Goal: Task Accomplishment & Management: Manage account settings

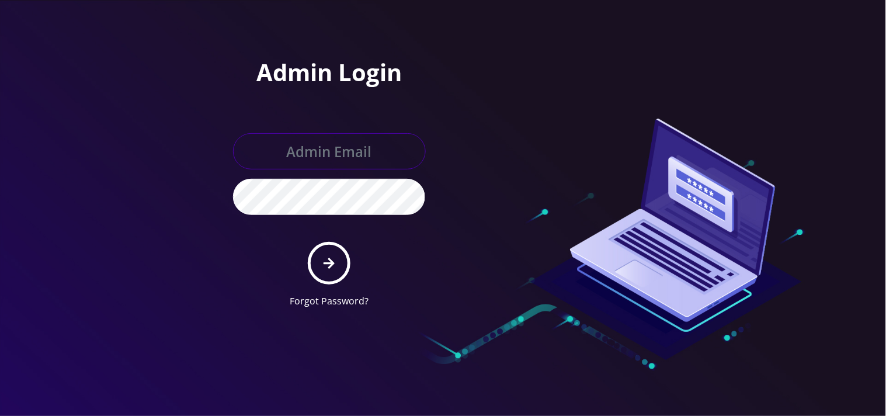
type input "[EMAIL_ADDRESS][DOMAIN_NAME]"
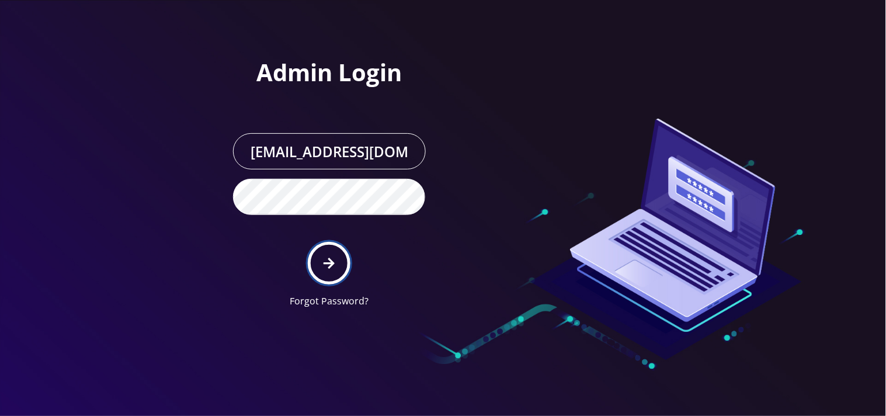
click at [336, 260] on button "submit" at bounding box center [329, 263] width 43 height 43
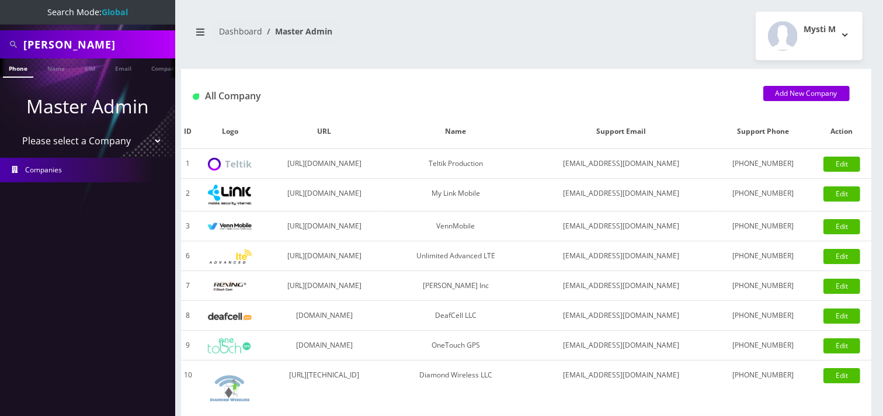
click at [89, 142] on select "Please select a Company Teltik Production My Link Mobile VennMobile Unlimited A…" at bounding box center [87, 141] width 149 height 22
select select "27"
click at [13, 130] on select "Please select a Company Teltik Production My Link Mobile VennMobile Unlimited A…" at bounding box center [87, 141] width 149 height 22
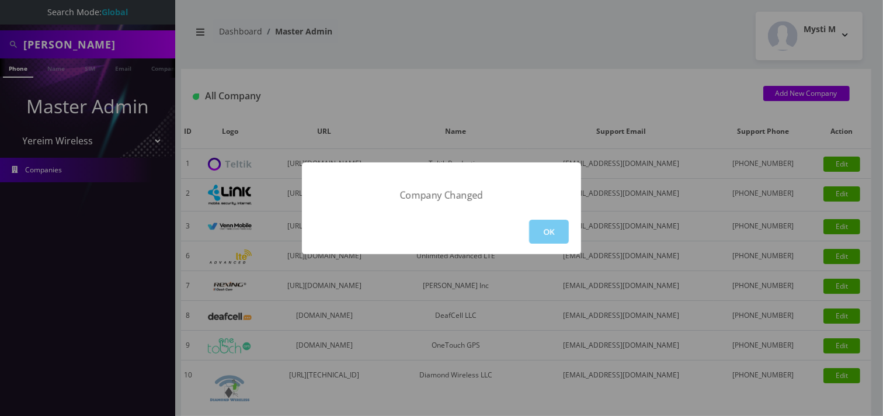
click at [547, 229] on button "OK" at bounding box center [549, 232] width 40 height 24
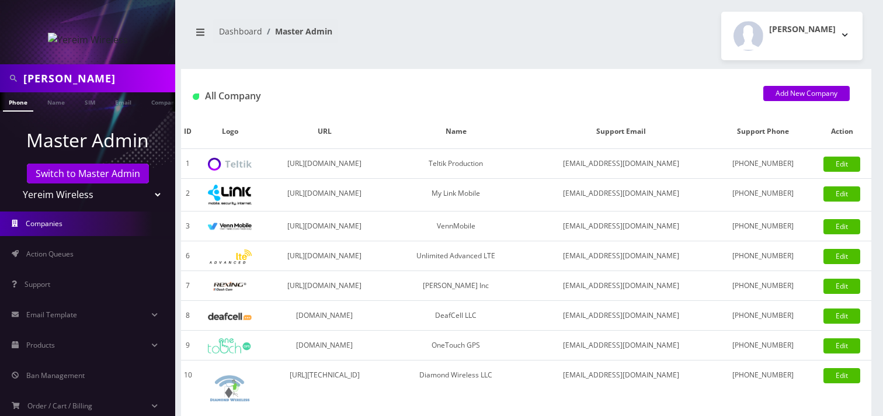
click at [98, 72] on input "Evelyn Moses" at bounding box center [97, 78] width 149 height 22
click at [114, 83] on input "8455875160" at bounding box center [97, 78] width 149 height 22
type input "8455875160"
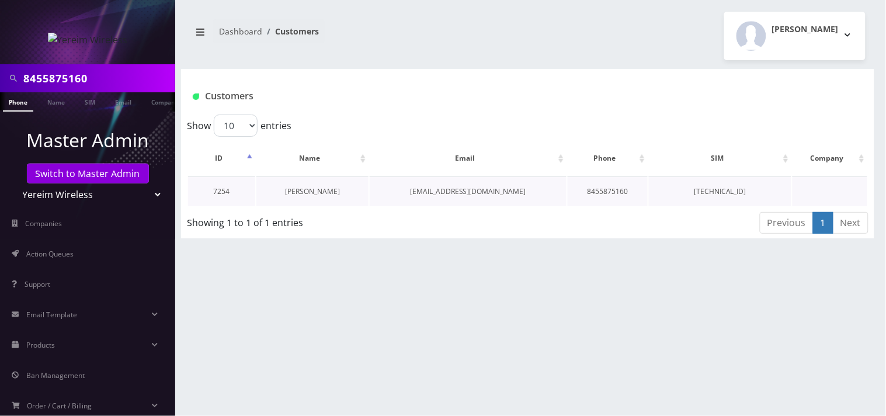
click at [318, 191] on link "DAVID WEINBAUM" at bounding box center [312, 191] width 55 height 10
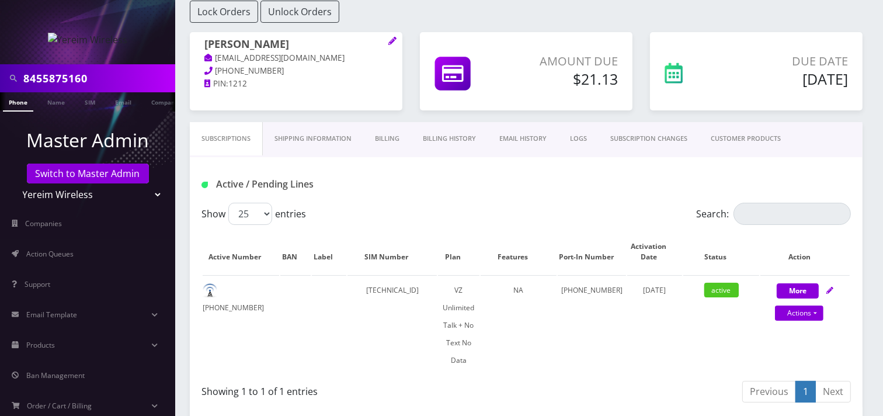
scroll to position [130, 0]
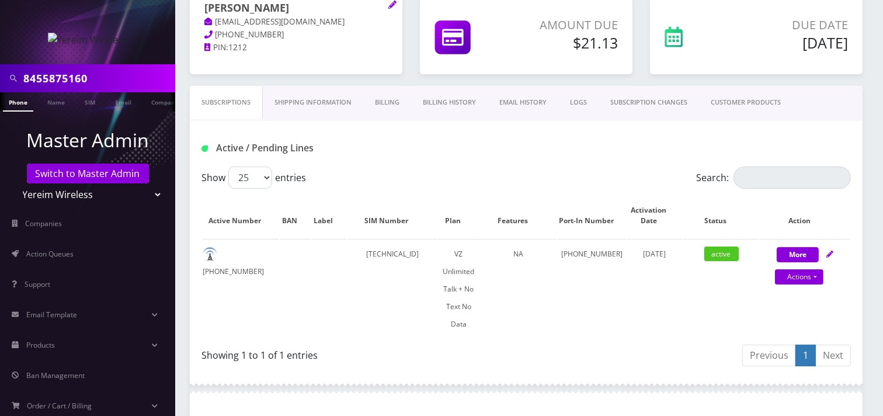
click at [396, 107] on link "Billing" at bounding box center [387, 102] width 48 height 33
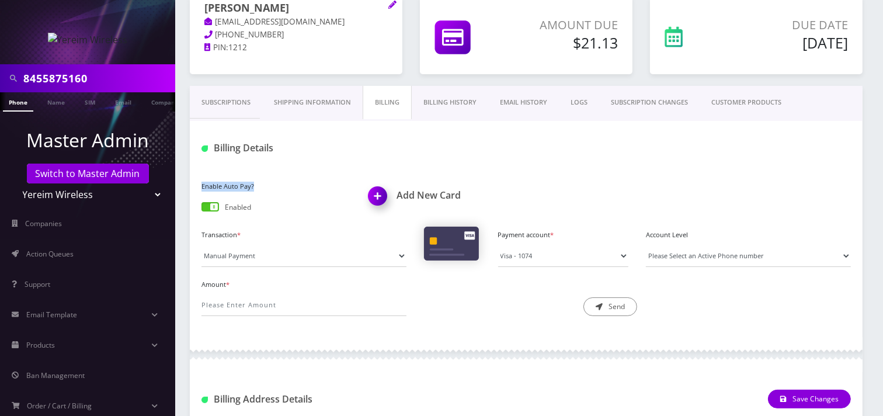
click at [201, 210] on label at bounding box center [210, 206] width 18 height 9
click at [202, 210] on span at bounding box center [210, 206] width 18 height 9
click at [201, 209] on input "checkbox" at bounding box center [201, 209] width 0 height 0
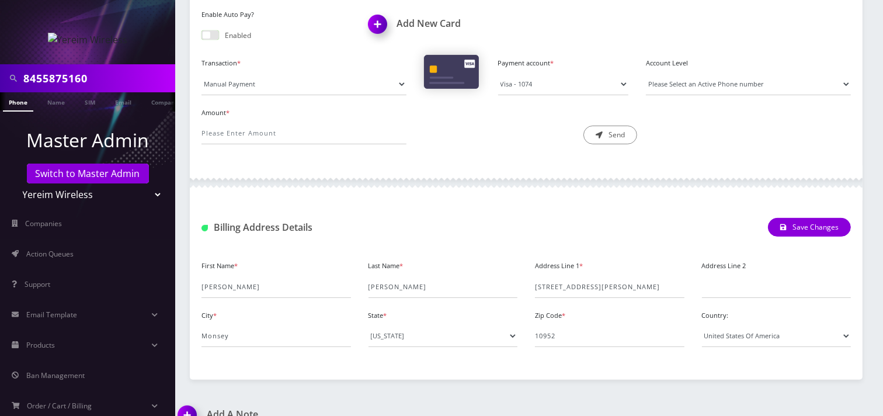
scroll to position [321, 0]
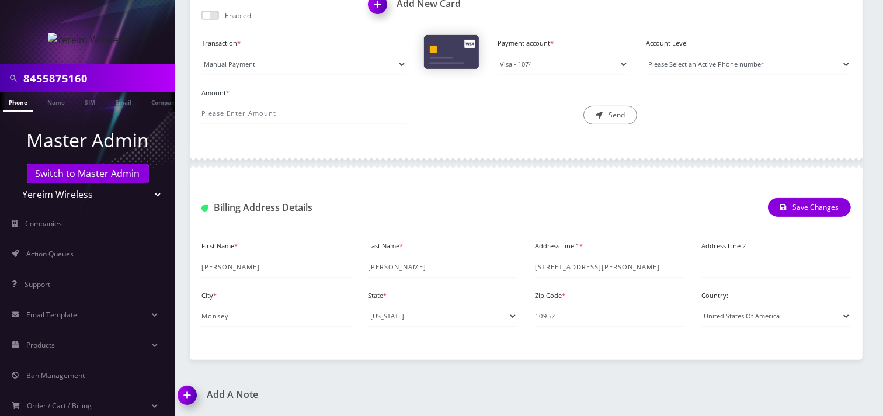
click at [81, 79] on input "8455875160" at bounding box center [97, 78] width 149 height 22
click at [79, 78] on input "8455875160" at bounding box center [97, 78] width 149 height 22
click at [112, 78] on input "8455875160" at bounding box center [97, 78] width 149 height 22
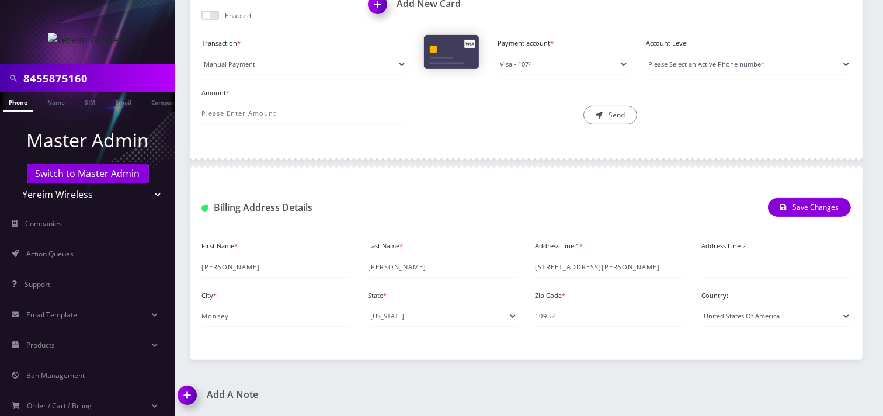
click at [112, 78] on input "8455875160" at bounding box center [97, 78] width 149 height 22
type input "8457207215"
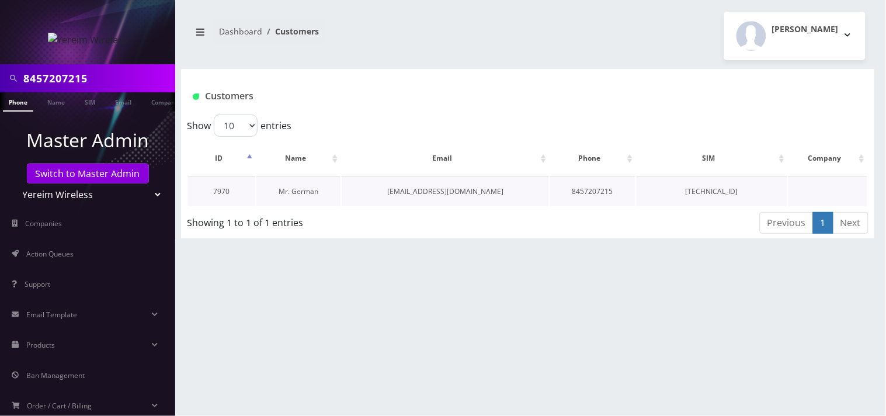
click at [294, 190] on link "Mr. German" at bounding box center [299, 191] width 40 height 10
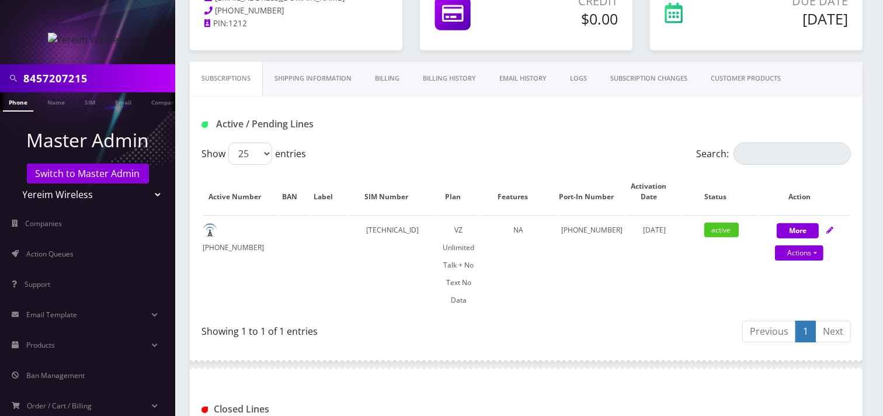
scroll to position [130, 0]
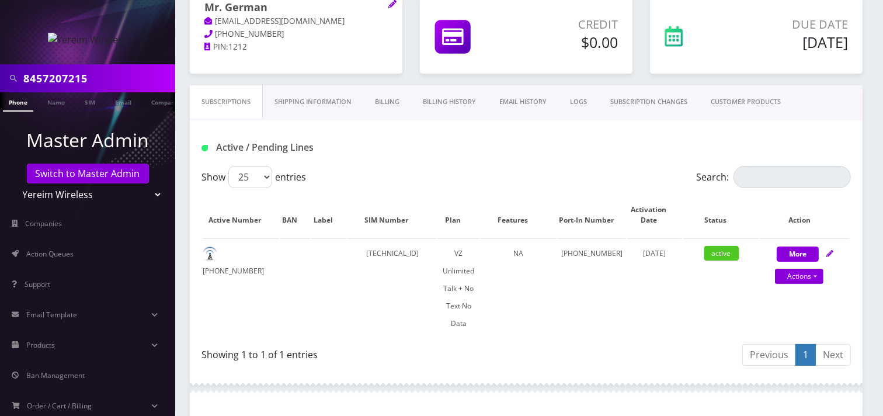
click at [443, 103] on link "Billing History" at bounding box center [449, 101] width 76 height 33
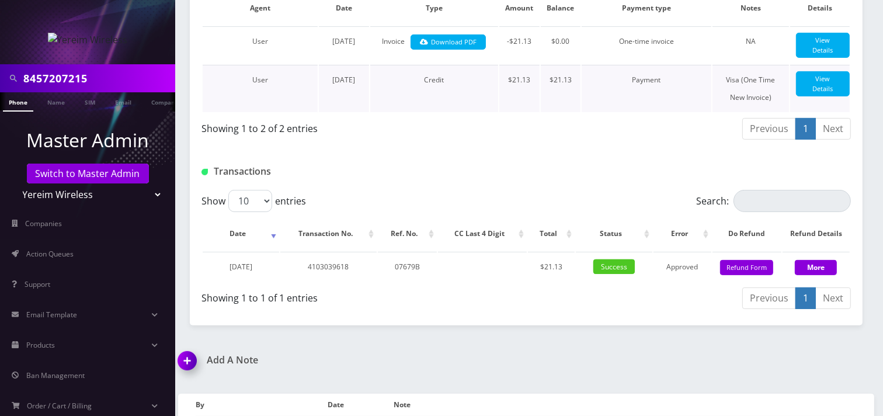
scroll to position [310, 0]
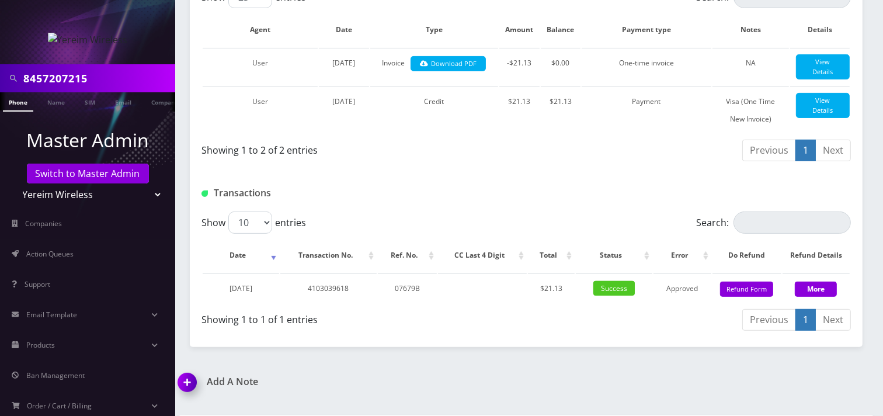
click at [862, 335] on div "Show 10 25 50 100 entries Search: Date Transaction No. Ref. No. CC Last 4 Digit…" at bounding box center [526, 273] width 673 height 124
